Goal: Information Seeking & Learning: Learn about a topic

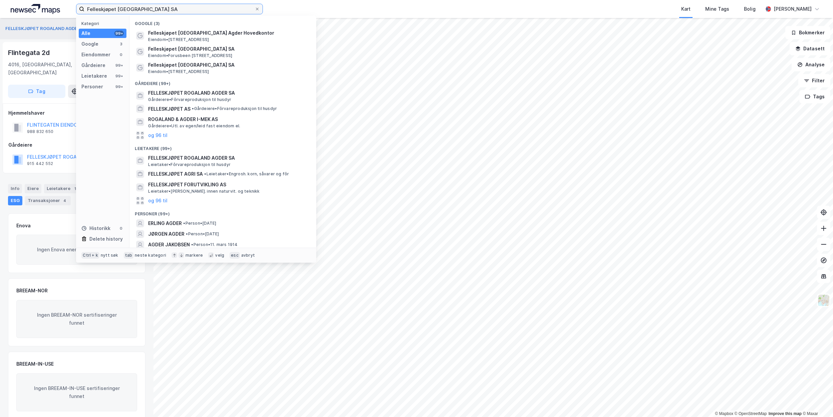
drag, startPoint x: 196, startPoint y: 9, endPoint x: 2, endPoint y: 5, distance: 194.2
click at [2, 5] on div "Felleskjøpet [GEOGRAPHIC_DATA] SA Kategori Alle 99+ Google 3 Eiendommer 0 Gårde…" at bounding box center [416, 9] width 833 height 18
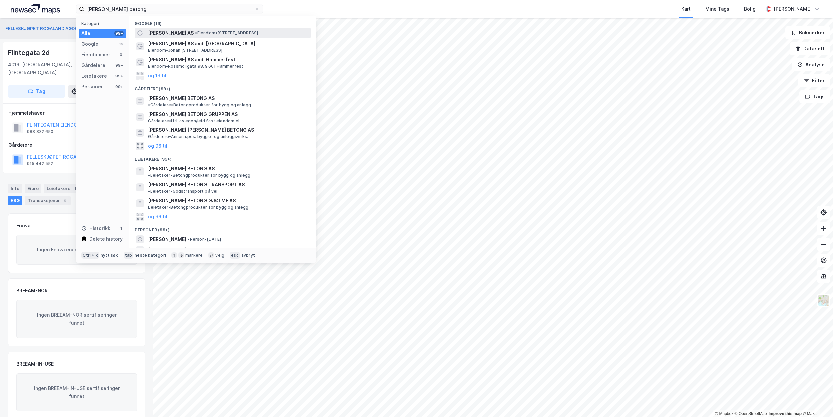
click at [199, 34] on span "• Eiendom • [STREET_ADDRESS]" at bounding box center [226, 32] width 63 height 5
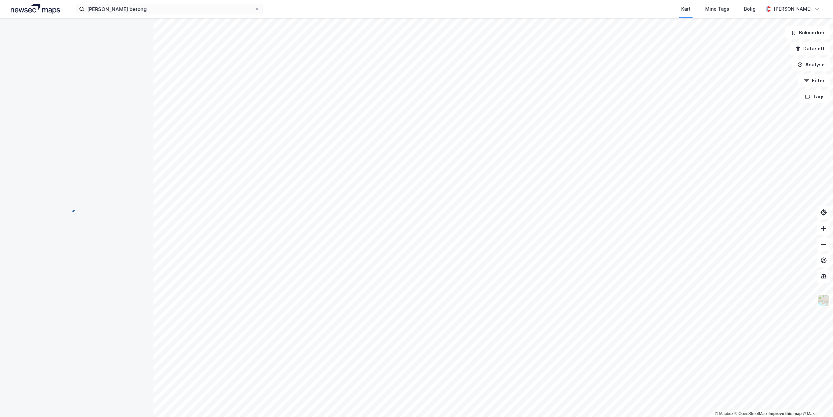
scroll to position [3, 0]
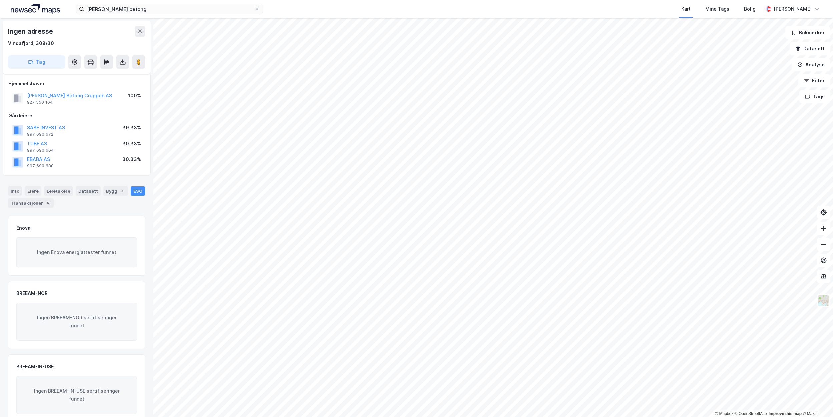
scroll to position [3, 0]
click at [119, 190] on div "3" at bounding box center [122, 188] width 7 height 7
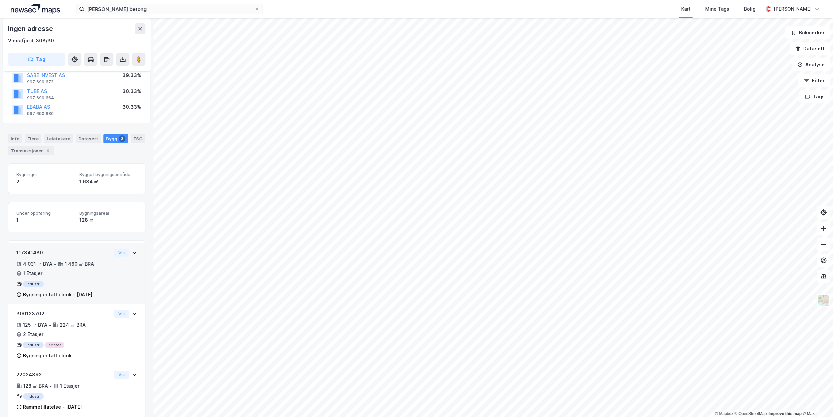
scroll to position [63, 0]
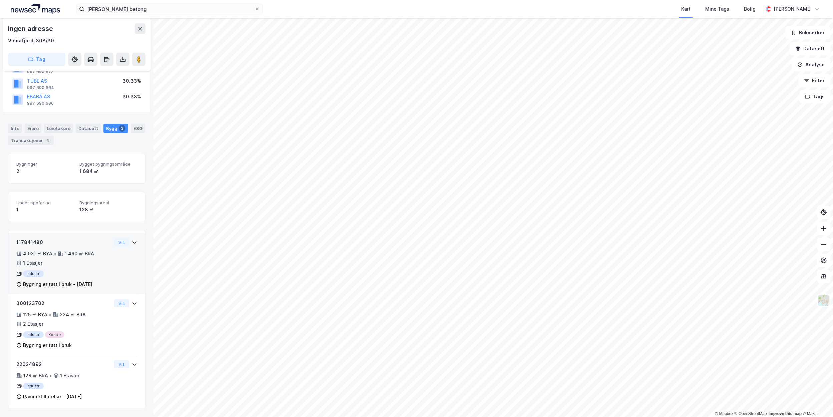
click at [44, 262] on div "4 031 ㎡ BYA • 1 460 ㎡ BRA • 1 Etasjer" at bounding box center [63, 258] width 95 height 17
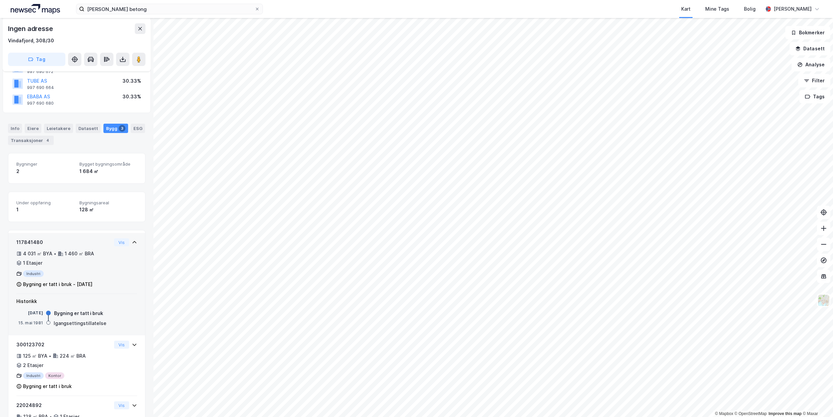
scroll to position [104, 0]
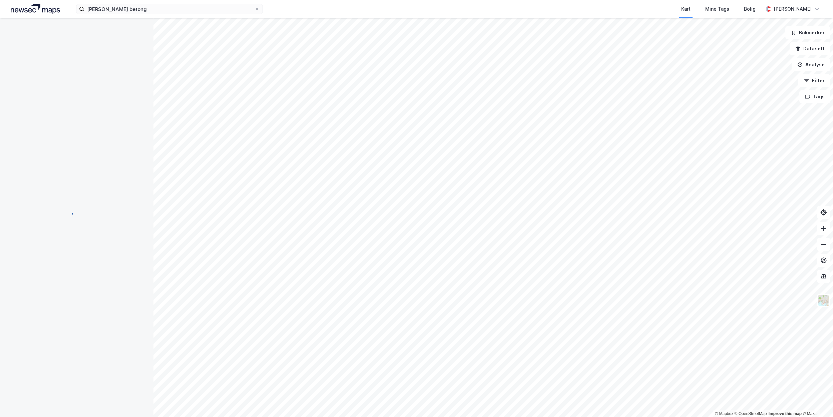
scroll to position [63, 0]
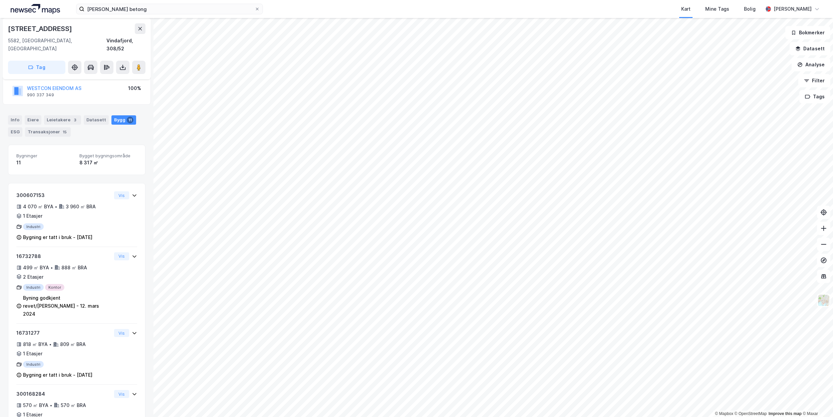
scroll to position [38, 0]
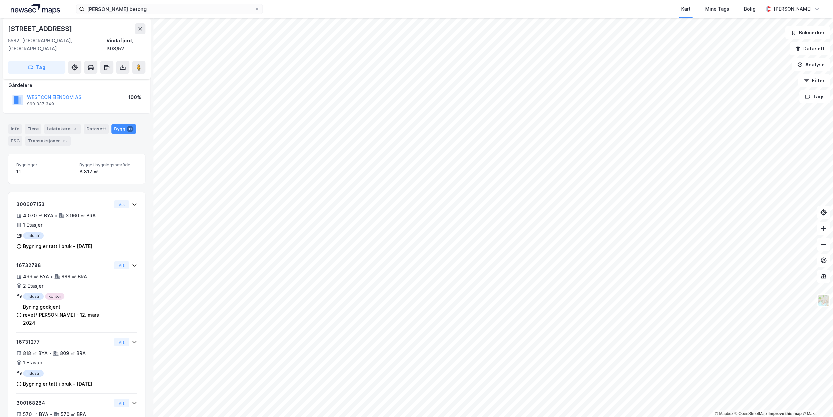
scroll to position [108, 0]
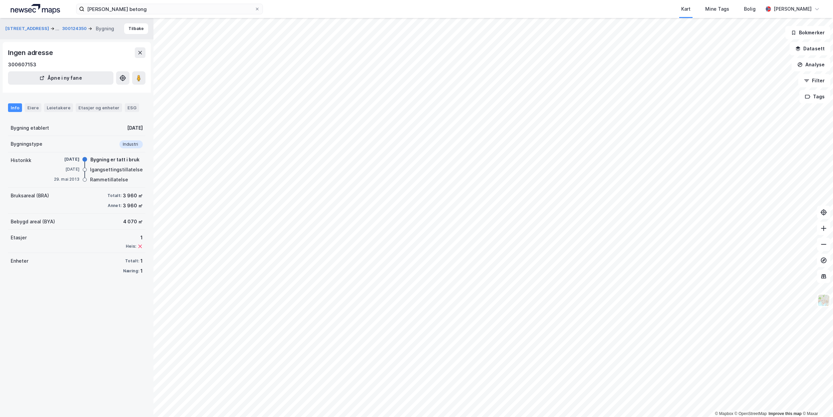
click at [6, 106] on div "Info Eiere Leietakere Etasjer og enheter ESG" at bounding box center [77, 104] width 154 height 19
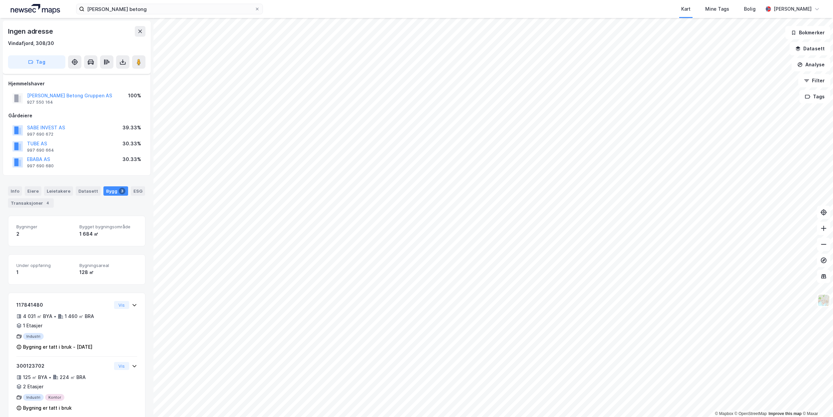
scroll to position [63, 0]
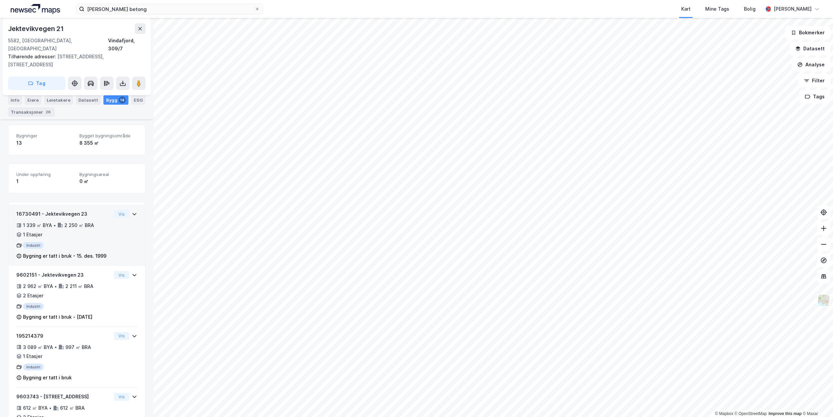
scroll to position [155, 0]
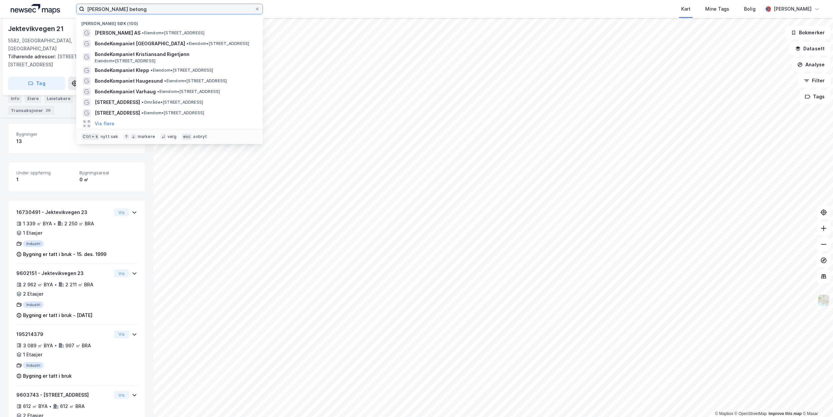
click at [133, 4] on input "[PERSON_NAME] betong" at bounding box center [169, 9] width 170 height 10
drag, startPoint x: 133, startPoint y: 6, endPoint x: 54, endPoint y: 6, distance: 79.4
click at [54, 6] on div "[PERSON_NAME] betong Nylige søk (100) [PERSON_NAME] Betong AS • Eiendom • [STRE…" at bounding box center [416, 9] width 833 height 18
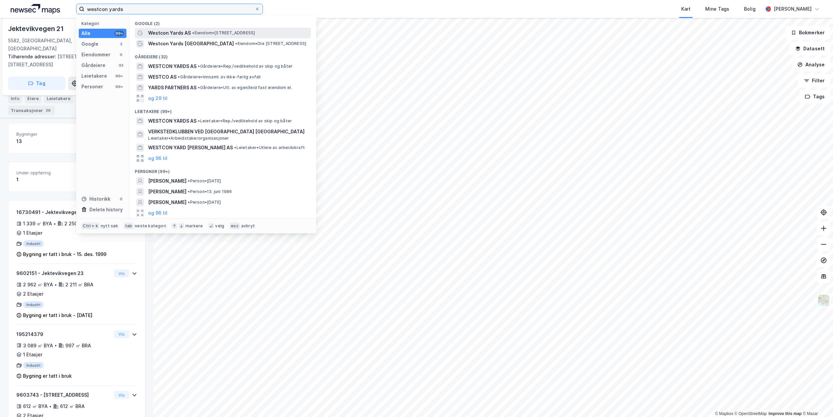
type input "westcon yards"
click at [183, 36] on span "Westcon Yards AS" at bounding box center [169, 33] width 43 height 8
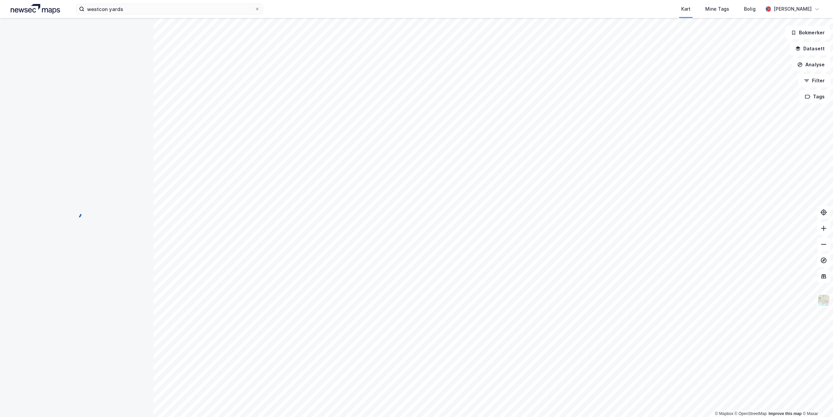
scroll to position [155, 0]
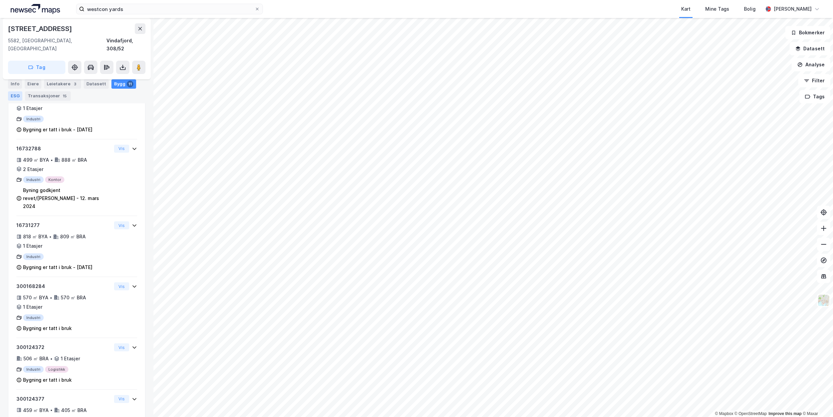
click at [12, 96] on div "ESG" at bounding box center [15, 95] width 14 height 9
